Goal: Information Seeking & Learning: Learn about a topic

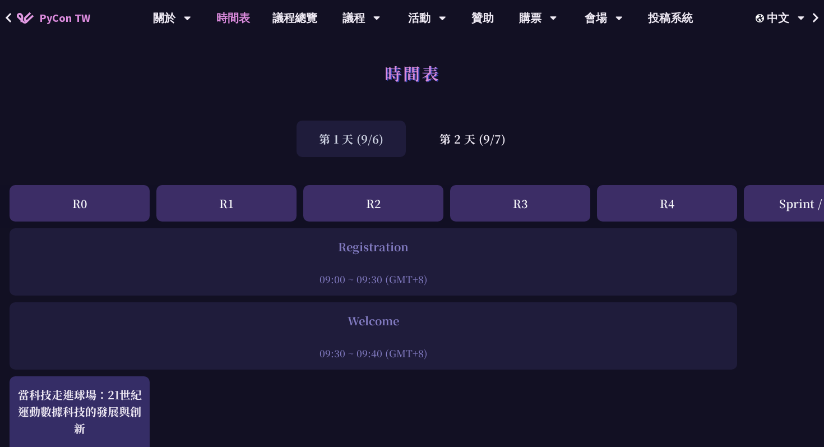
scroll to position [0, 3]
click at [234, 193] on div "R1" at bounding box center [225, 203] width 140 height 36
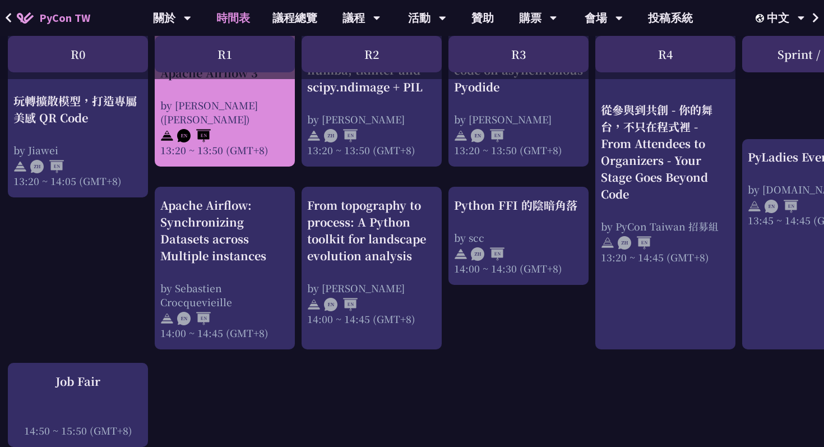
scroll to position [1104, 3]
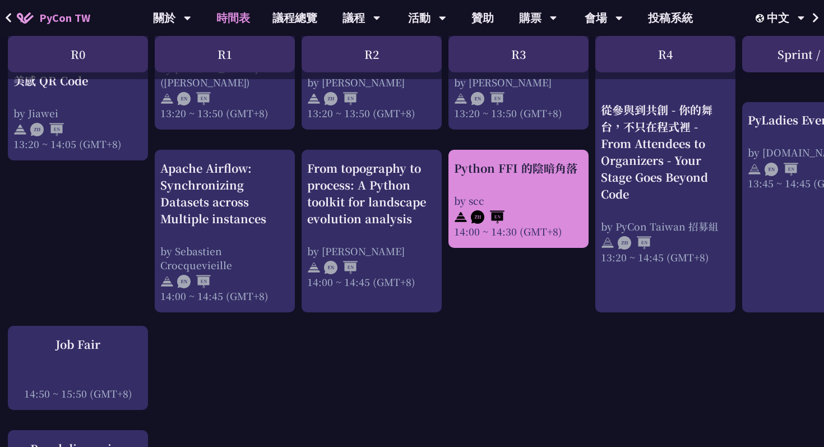
click at [505, 181] on div "Python FFI 的陰暗角落 by scc 14:00 ~ 14:30 (GMT+8)" at bounding box center [518, 199] width 129 height 78
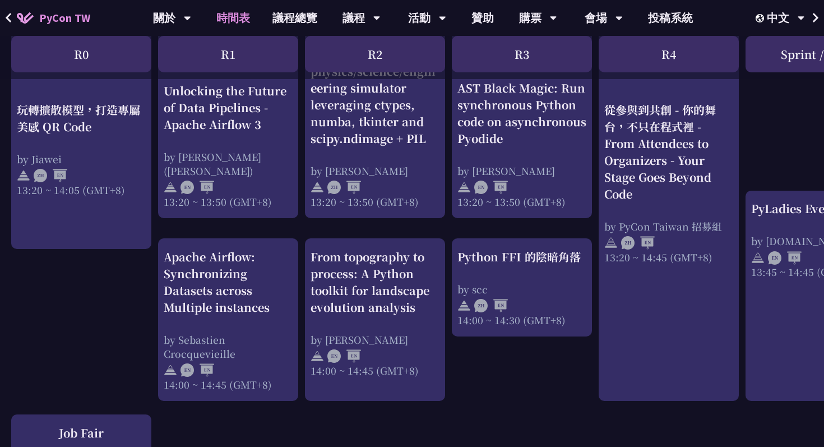
scroll to position [1010, 0]
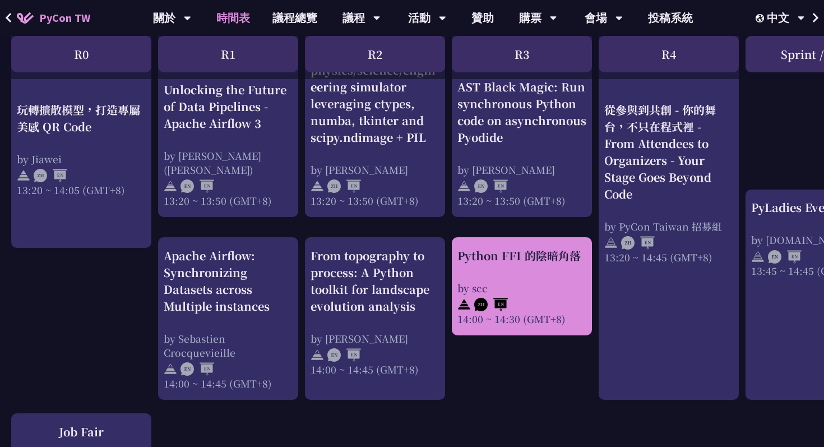
click at [541, 299] on div at bounding box center [521, 303] width 129 height 17
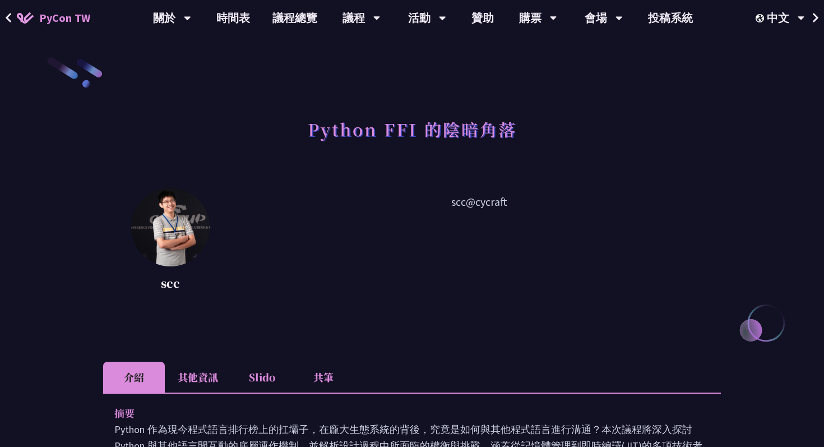
click at [375, 133] on h1 "Python FFI 的陰暗角落" at bounding box center [412, 129] width 209 height 34
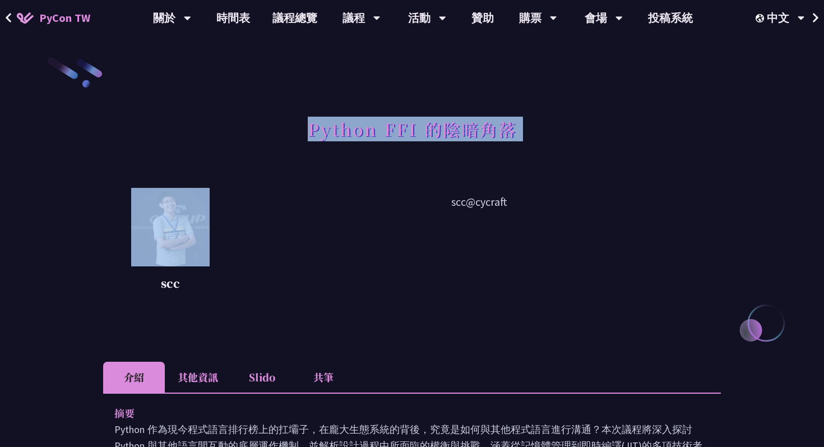
click at [375, 133] on h1 "Python FFI 的陰暗角落" at bounding box center [412, 129] width 209 height 34
copy div "Python FFI 的陰暗角落"
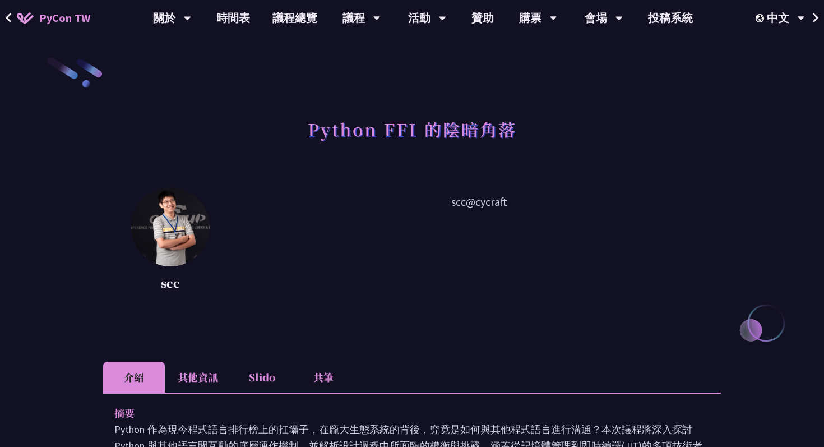
click at [336, 113] on h1 "Python FFI 的陰暗角落" at bounding box center [412, 129] width 209 height 34
click at [236, 22] on link "時間表" at bounding box center [233, 18] width 56 height 36
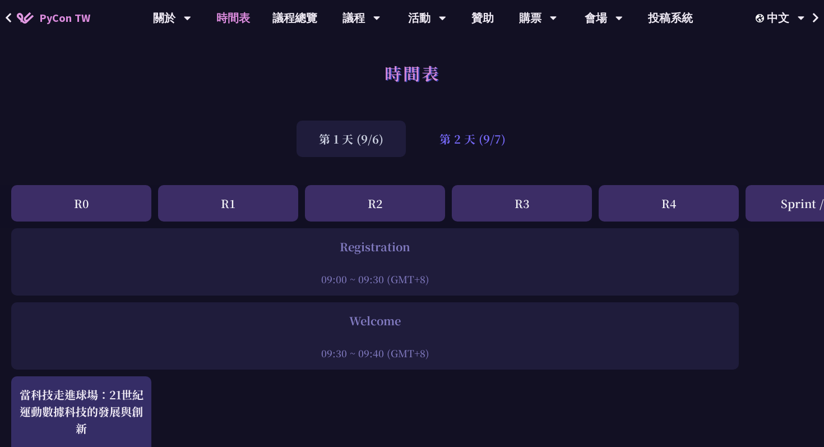
click at [467, 145] on div "第 2 天 (9/7)" at bounding box center [472, 138] width 111 height 36
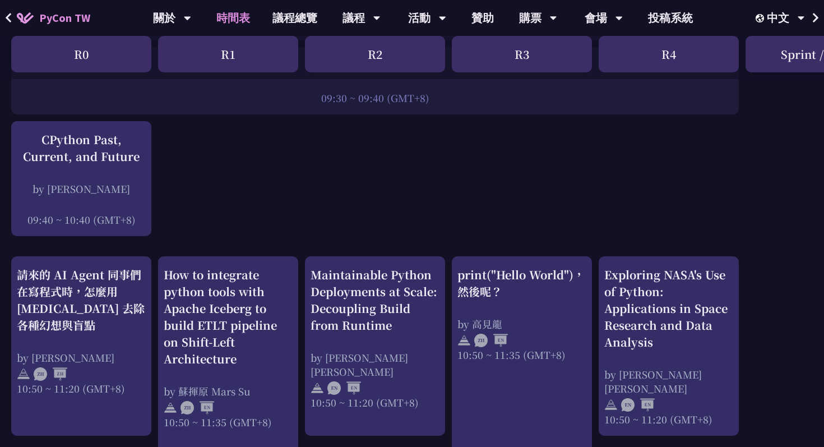
scroll to position [254, 0]
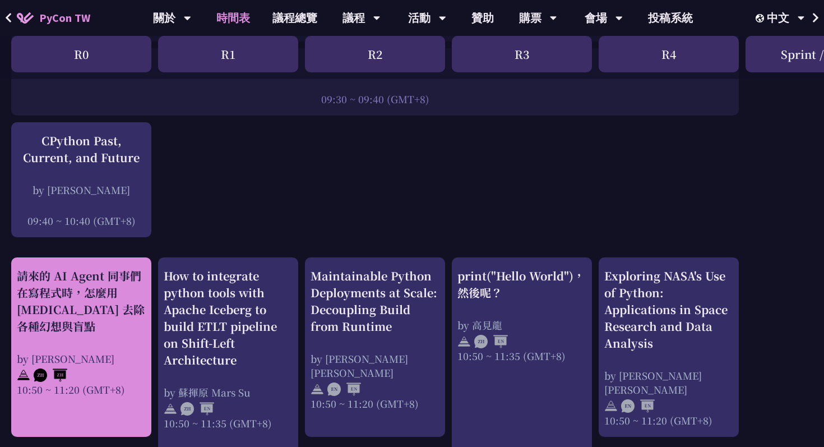
click at [58, 317] on div "請來的 AI Agent 同事們在寫程式時，怎麼用 pytest 去除各種幻想與盲點" at bounding box center [81, 300] width 129 height 67
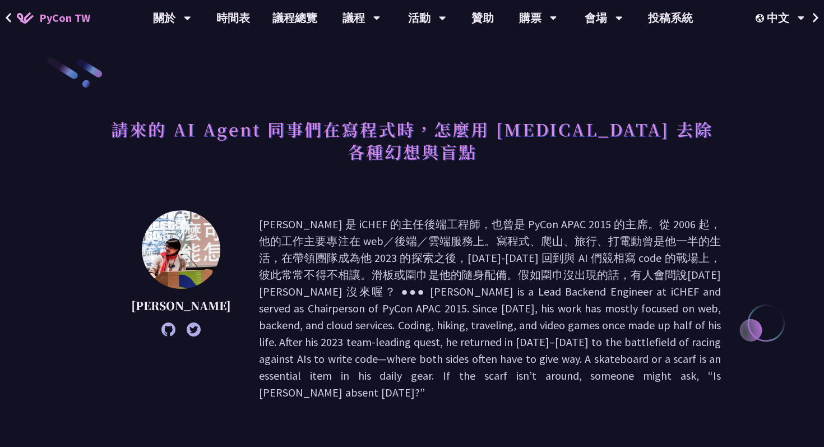
click at [348, 138] on h1 "請來的 AI Agent 同事們在寫程式時，怎麼用 pytest 去除各種幻想與盲點" at bounding box center [411, 140] width 617 height 56
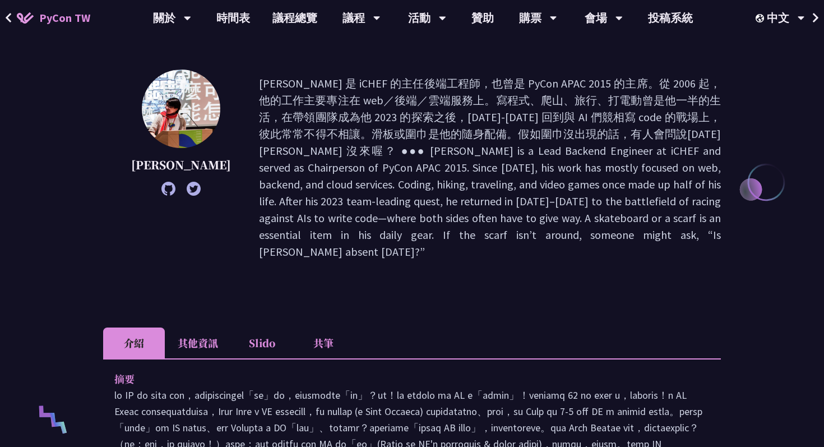
scroll to position [141, 0]
